Goal: Information Seeking & Learning: Check status

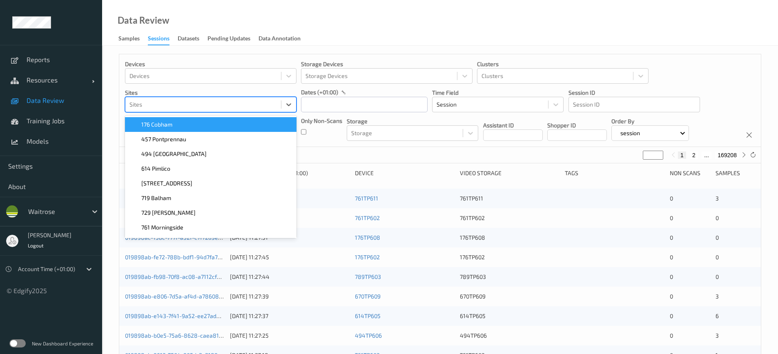
click at [141, 106] on div at bounding box center [202, 105] width 147 height 10
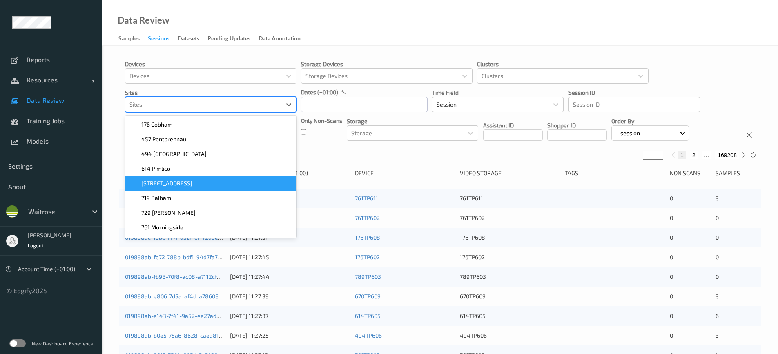
click at [156, 182] on span "[STREET_ADDRESS]" at bounding box center [166, 183] width 51 height 8
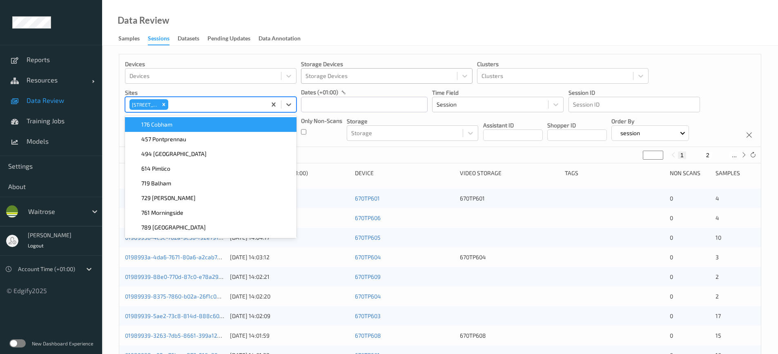
click at [329, 76] on div at bounding box center [378, 76] width 147 height 10
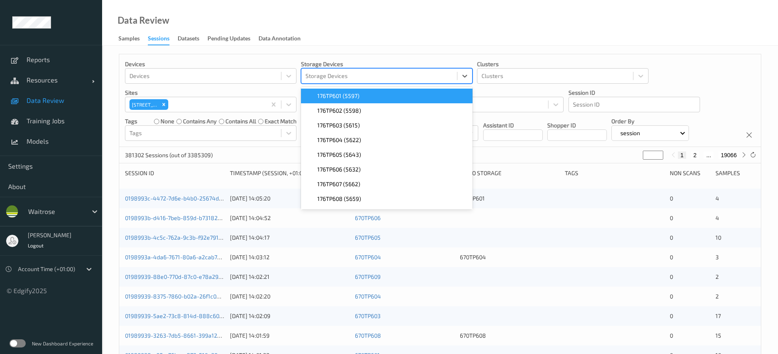
click at [367, 44] on div "Data Review Samples Sessions Datasets Pending Updates Data Annotation" at bounding box center [440, 23] width 676 height 46
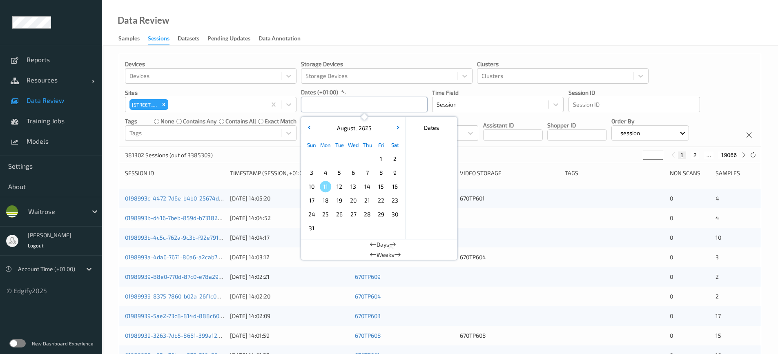
click at [336, 103] on input "text" at bounding box center [364, 105] width 127 height 16
click at [366, 173] on span "7" at bounding box center [366, 172] width 11 height 11
type input "[DATE] 00:00 -> [DATE] 23:59"
click at [371, 45] on div "Data Review Samples Sessions Datasets Pending Updates Data Annotation" at bounding box center [440, 23] width 676 height 46
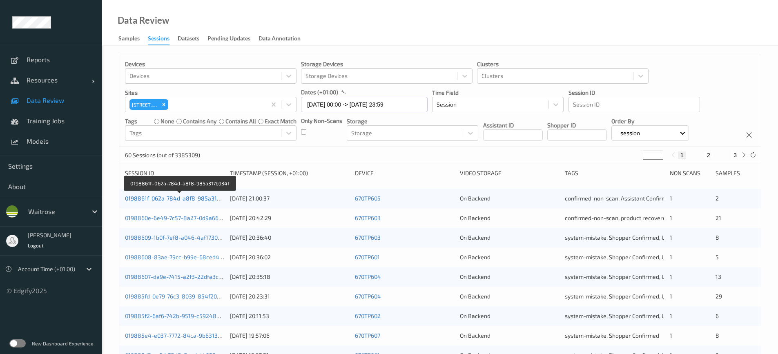
click at [161, 200] on link "0198861f-062a-784d-a8f8-985a317b934f" at bounding box center [180, 198] width 110 height 7
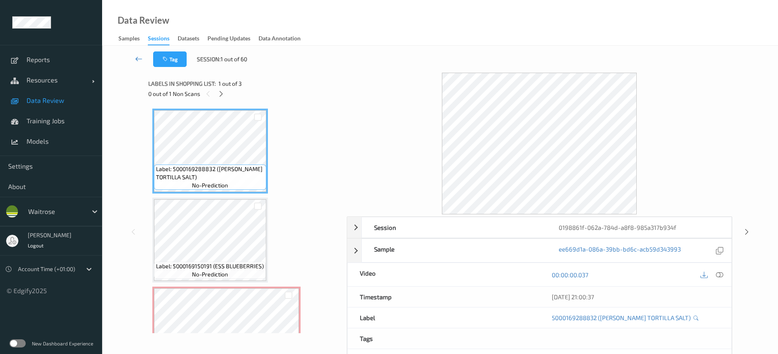
click at [139, 58] on icon at bounding box center [138, 59] width 7 height 8
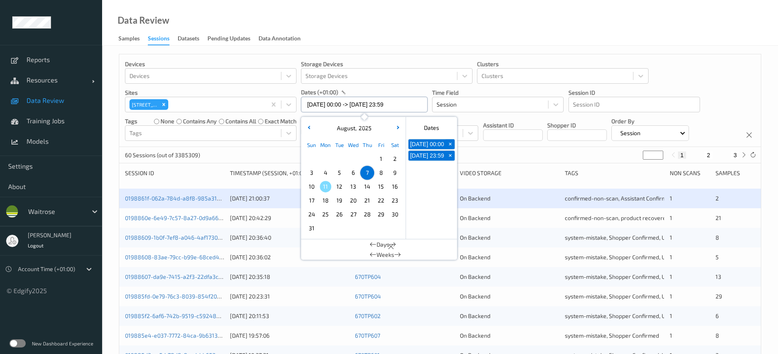
click at [329, 103] on input "[DATE] 00:00 -> [DATE] 23:59" at bounding box center [364, 105] width 127 height 16
click at [350, 170] on span "6" at bounding box center [352, 172] width 11 height 11
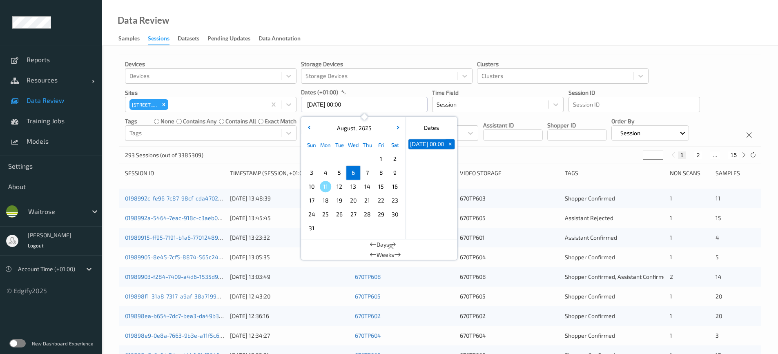
click at [379, 30] on div "Data Review Samples Sessions Datasets Pending Updates Data Annotation" at bounding box center [440, 23] width 676 height 46
click at [355, 103] on input "[DATE] 00:00" at bounding box center [364, 105] width 127 height 16
click at [355, 169] on span "6" at bounding box center [352, 172] width 11 height 11
type input "[DATE] 00:00 -> [DATE] 23:59"
click at [372, 41] on div "Data Review Samples Sessions Datasets Pending Updates Data Annotation" at bounding box center [440, 23] width 676 height 46
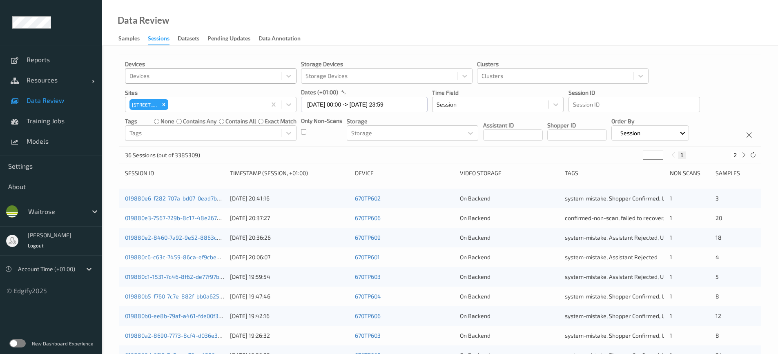
click at [204, 76] on div at bounding box center [202, 76] width 147 height 10
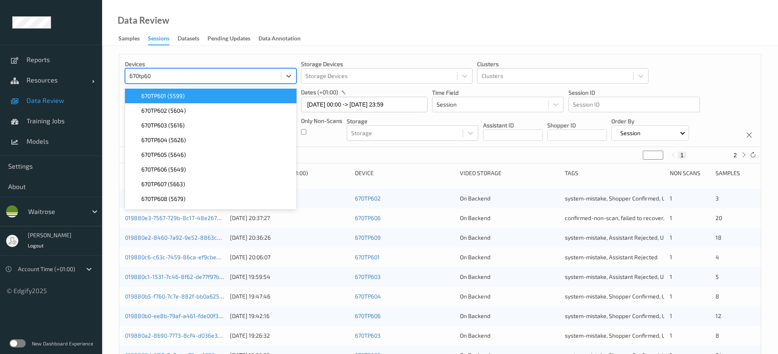
type input "670tp601"
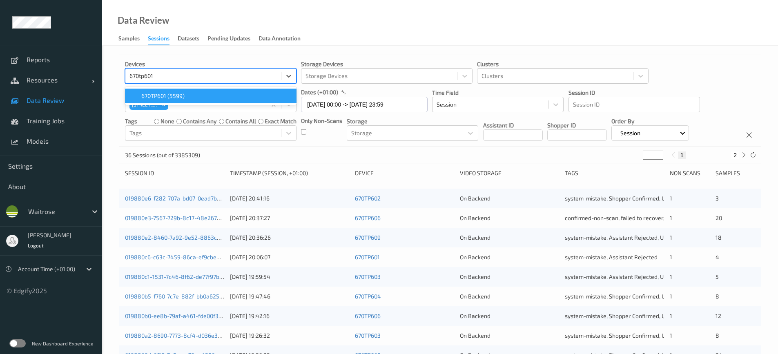
click at [198, 91] on div "670TP601 (5599)" at bounding box center [210, 96] width 171 height 15
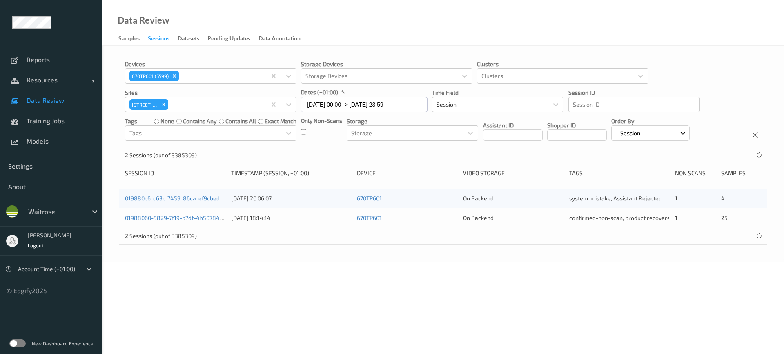
click at [349, 37] on div "Data Review Samples Sessions Datasets Pending Updates Data Annotation" at bounding box center [443, 23] width 682 height 46
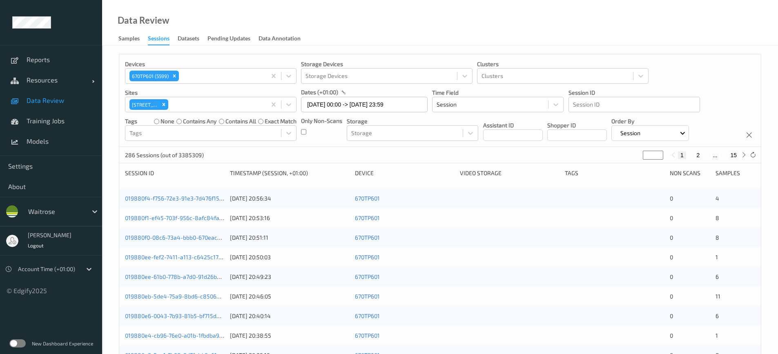
click at [736, 158] on button "15" at bounding box center [732, 154] width 11 height 7
type input "**"
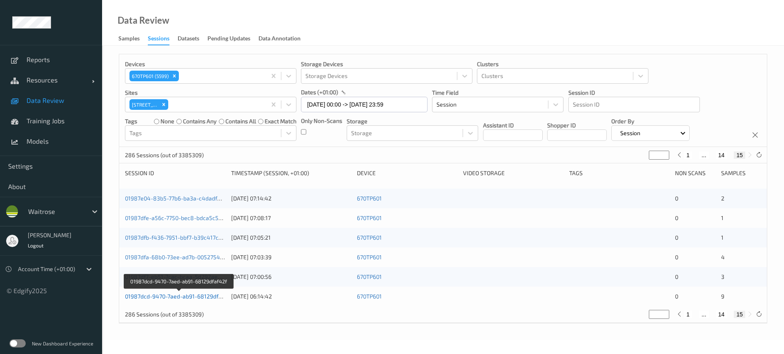
click at [177, 295] on link "01987dcd-9470-7aed-ab91-68129dfaf42f" at bounding box center [179, 296] width 108 height 7
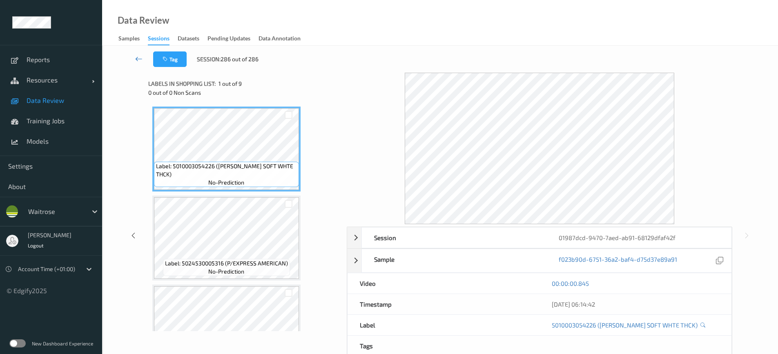
click at [140, 60] on icon at bounding box center [138, 59] width 7 height 8
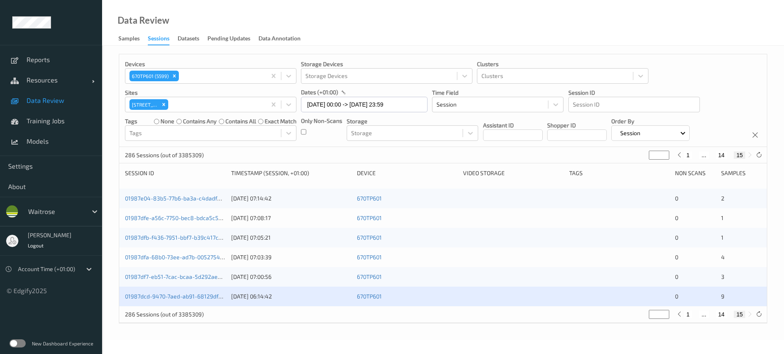
click at [688, 155] on button "1" at bounding box center [688, 154] width 8 height 7
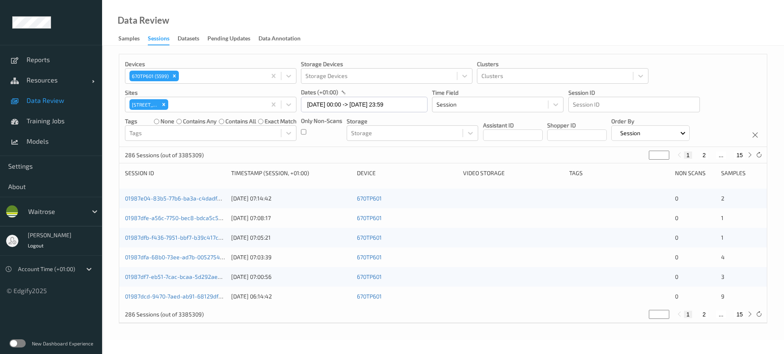
type input "*"
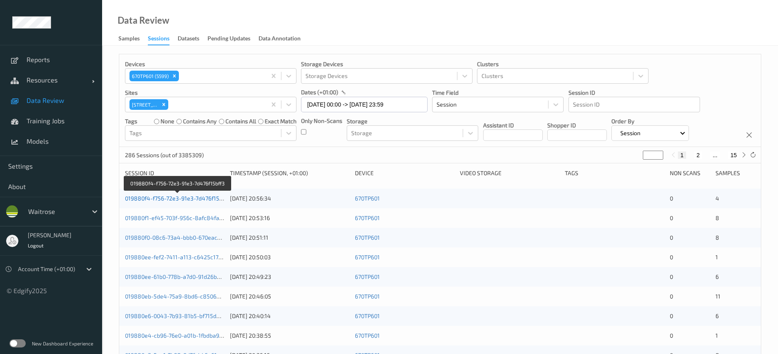
click at [178, 201] on link "019880f4-f756-72e3-91e3-7d476f15bff3" at bounding box center [177, 198] width 105 height 7
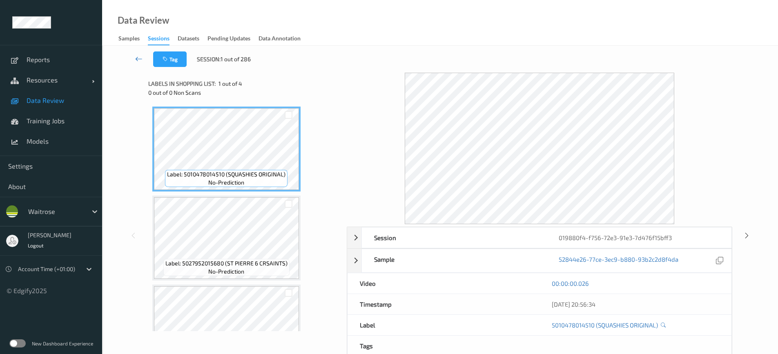
click at [138, 56] on icon at bounding box center [138, 59] width 7 height 8
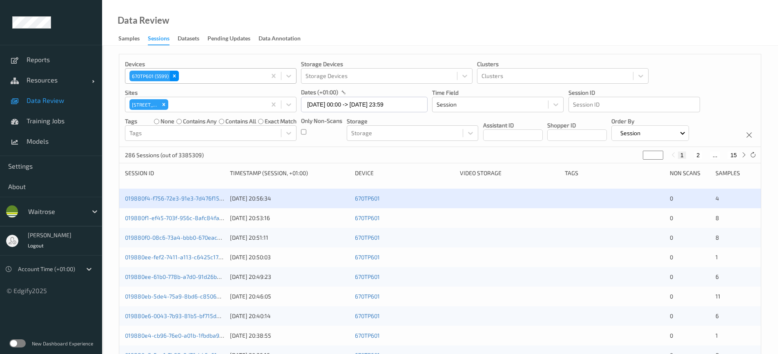
click at [174, 76] on icon "Remove 670TP601 (5599)" at bounding box center [174, 75] width 3 height 3
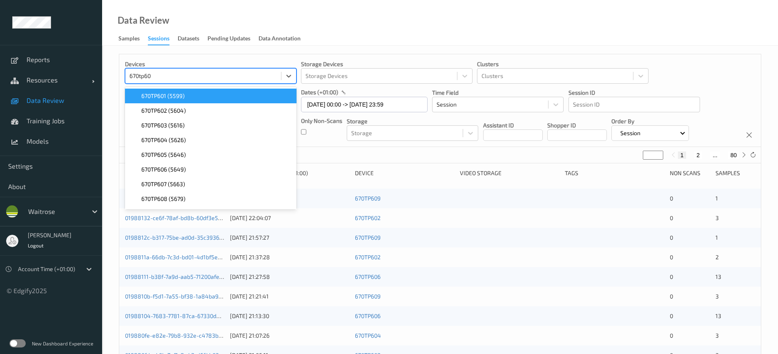
type input "670tp602"
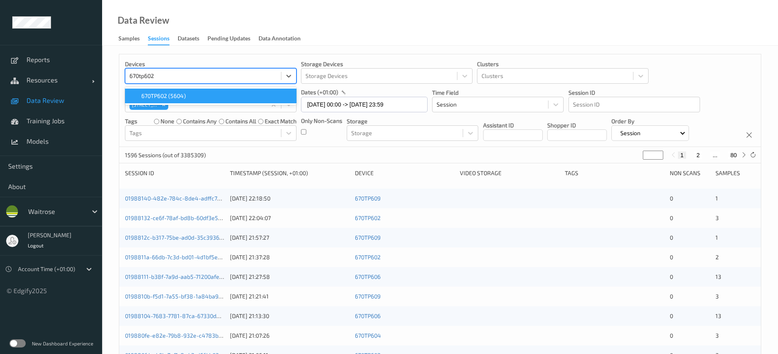
click at [180, 96] on span "670TP602 (5604)" at bounding box center [163, 96] width 44 height 8
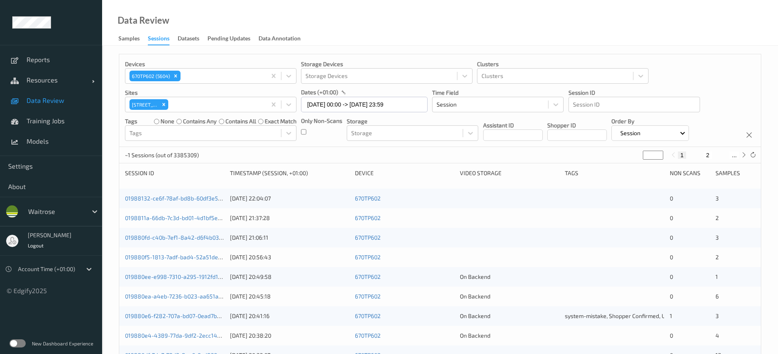
click at [354, 27] on div "Data Review Samples Sessions Datasets Pending Updates Data Annotation" at bounding box center [440, 23] width 676 height 46
click at [754, 153] on icon at bounding box center [753, 155] width 6 height 6
click at [735, 154] on button "7" at bounding box center [735, 154] width 8 height 7
type input "*"
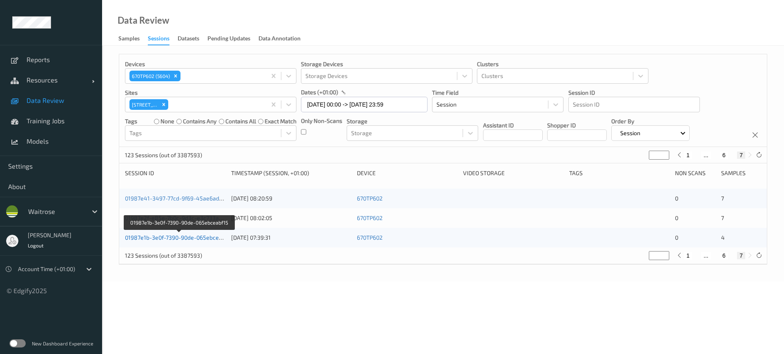
click at [186, 236] on link "01987e1b-3e0f-7390-90de-065ebceabf15" at bounding box center [179, 237] width 108 height 7
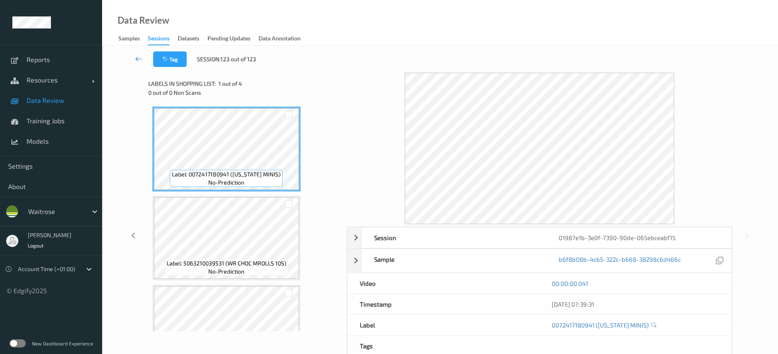
click at [136, 59] on icon at bounding box center [138, 59] width 7 height 8
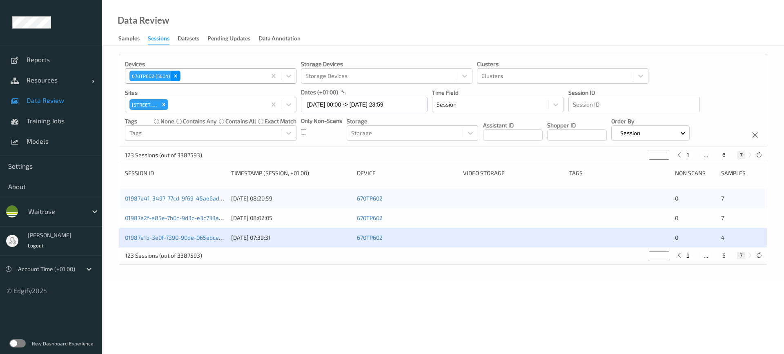
click at [178, 78] on icon "Remove 670TP602 (5604)" at bounding box center [176, 76] width 6 height 6
type input "*"
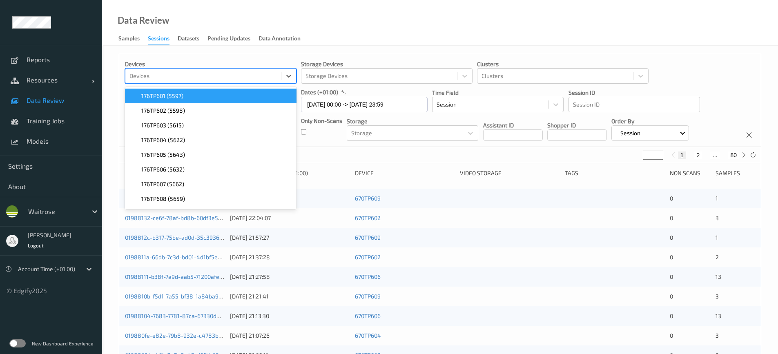
click at [368, 40] on div "Data Review Samples Sessions Datasets Pending Updates Data Annotation" at bounding box center [440, 23] width 676 height 46
click at [158, 76] on div at bounding box center [202, 76] width 147 height 10
click at [383, 24] on div "Data Review Samples Sessions Datasets Pending Updates Data Annotation" at bounding box center [440, 23] width 676 height 46
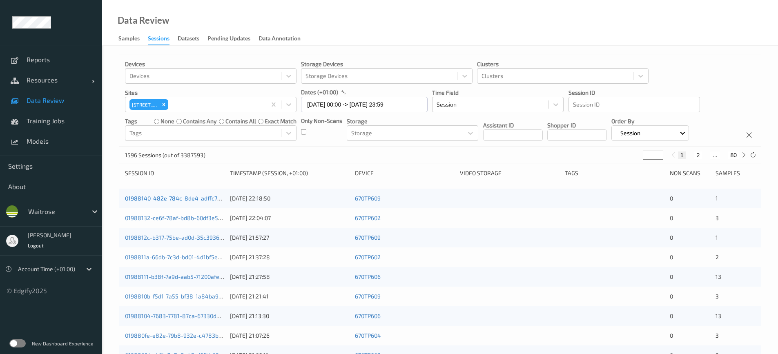
click at [166, 195] on link "01988140-482e-784c-8de4-adffc76bc15c" at bounding box center [180, 198] width 110 height 7
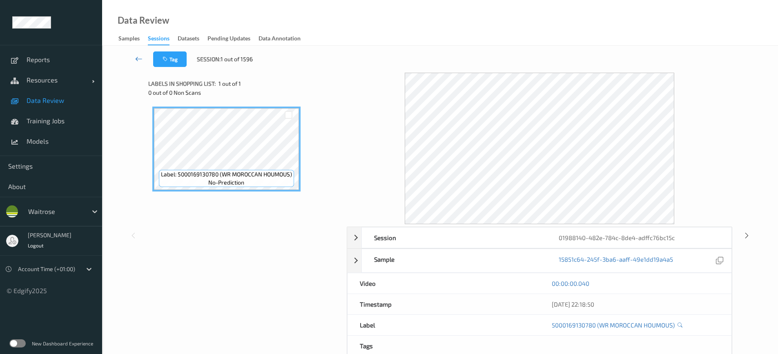
click at [140, 60] on icon at bounding box center [138, 59] width 7 height 8
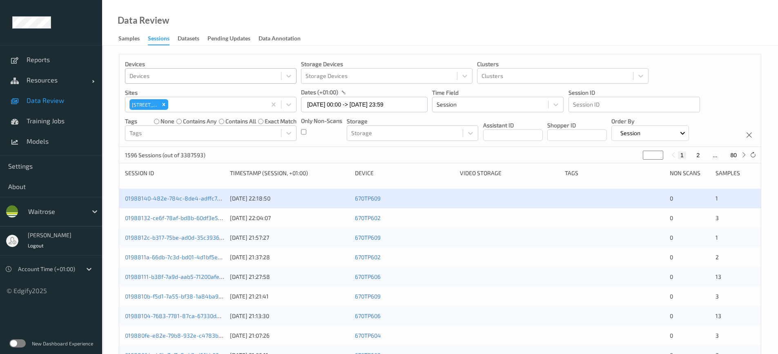
click at [157, 76] on div at bounding box center [202, 76] width 147 height 10
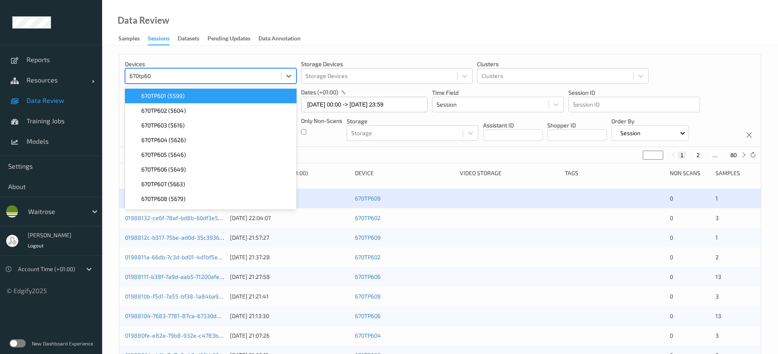
type input "670tp603"
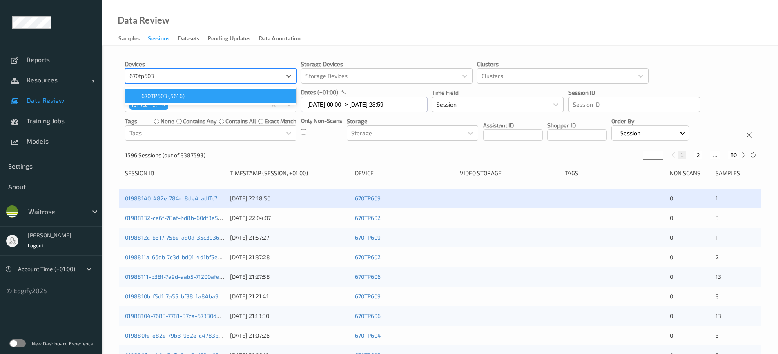
click at [153, 95] on span "670TP603 (5616)" at bounding box center [162, 96] width 43 height 8
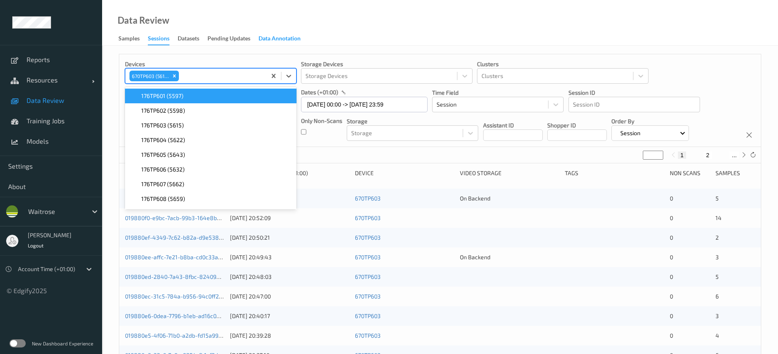
click at [275, 37] on div "Data Annotation" at bounding box center [279, 39] width 42 height 10
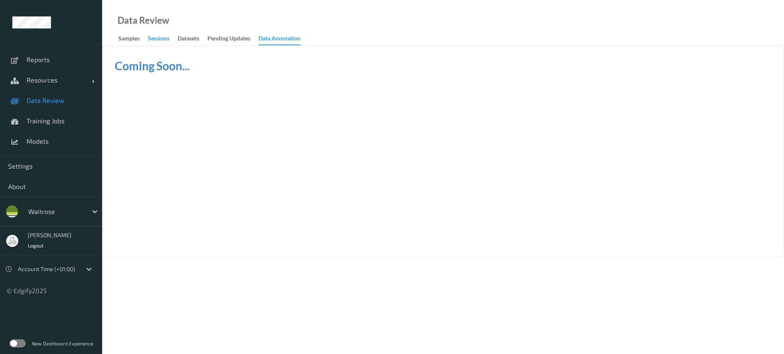
click at [153, 39] on div "Sessions" at bounding box center [159, 39] width 22 height 10
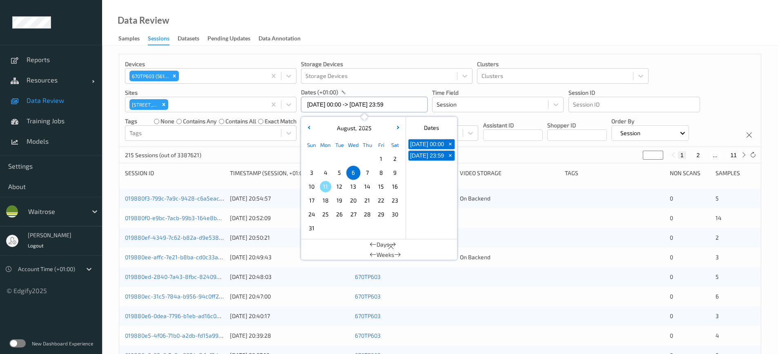
click at [354, 105] on input "[DATE] 00:00 -> [DATE] 23:59" at bounding box center [364, 105] width 127 height 16
click at [313, 187] on span "10" at bounding box center [311, 186] width 11 height 11
type input "[DATE] 00:00 -> [DATE] 23:59"
click at [405, 40] on div "Data Review Samples Sessions Datasets Pending Updates Data Annotation" at bounding box center [440, 23] width 676 height 46
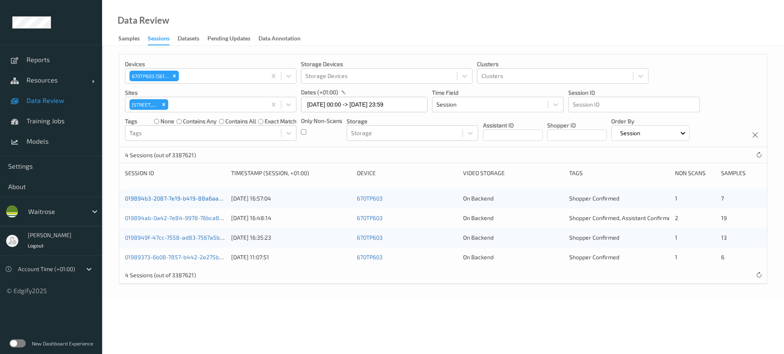
click at [193, 198] on link "019894b3-2087-7e19-b419-88a6aaaf8879" at bounding box center [181, 198] width 112 height 7
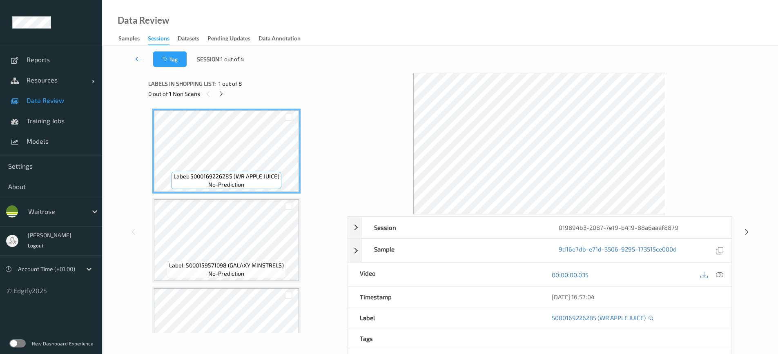
click at [138, 57] on icon at bounding box center [138, 59] width 7 height 8
